Goal: Find specific page/section: Find specific page/section

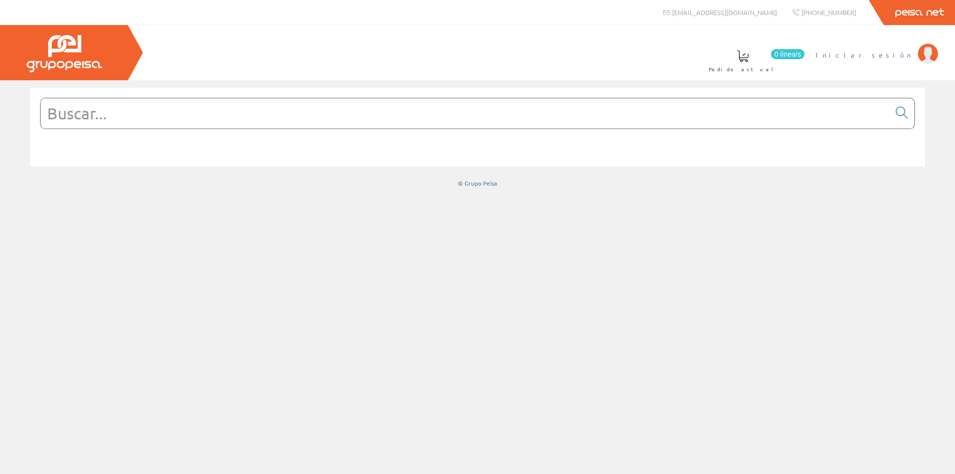
click at [890, 56] on span "Iniciar sesión" at bounding box center [863, 55] width 97 height 10
click at [447, 120] on input "text" at bounding box center [465, 113] width 849 height 30
click at [809, 63] on link "0 líneas/s Pedido actual" at bounding box center [758, 60] width 108 height 37
click at [880, 59] on span "[PERSON_NAME]" at bounding box center [867, 55] width 92 height 10
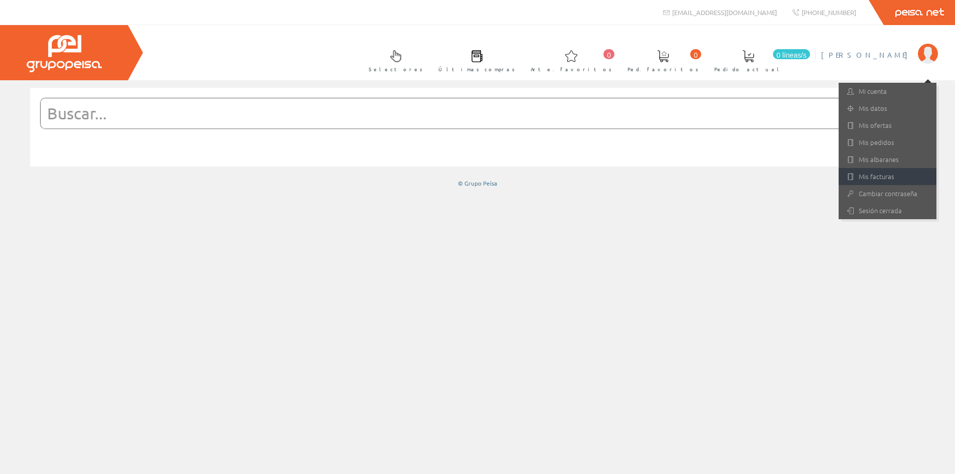
click at [872, 174] on font "Mis facturas" at bounding box center [876, 176] width 36 height 10
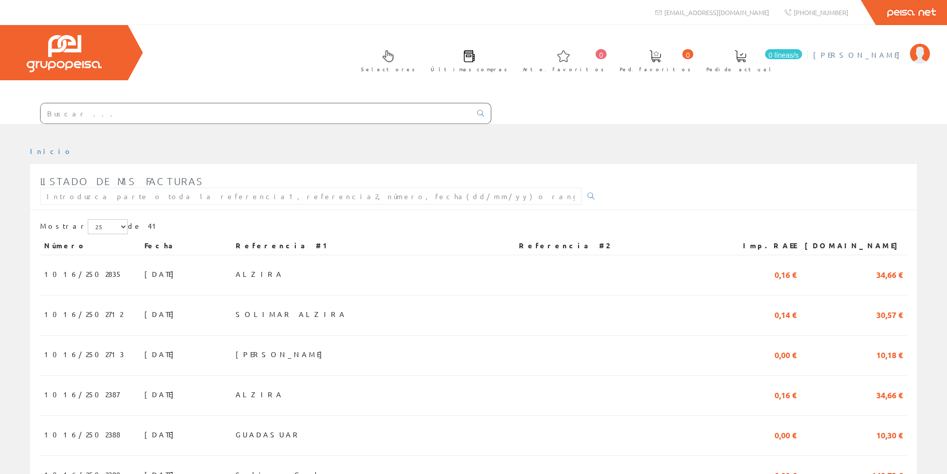
click at [914, 52] on img at bounding box center [920, 54] width 20 height 20
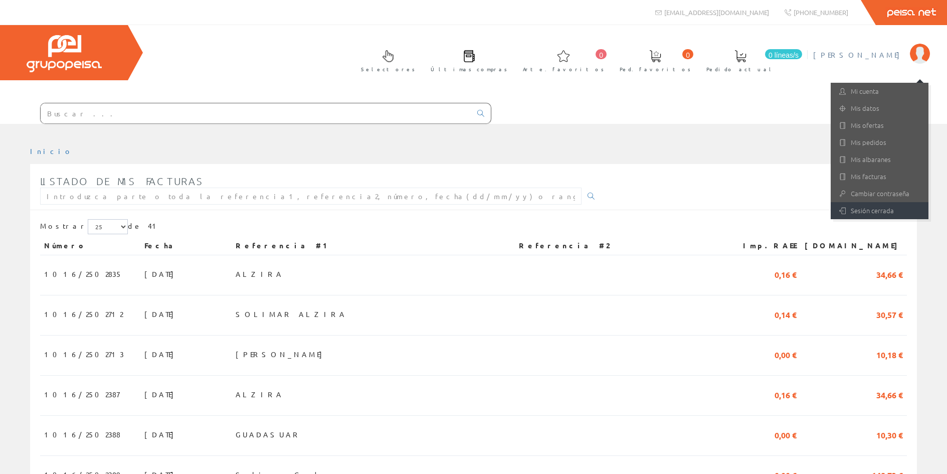
click at [875, 207] on link "Sesión cerrada" at bounding box center [880, 210] width 98 height 17
